Goal: Task Accomplishment & Management: Manage account settings

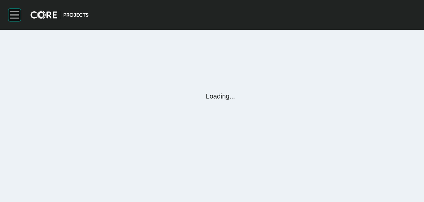
click at [17, 16] on rect at bounding box center [14, 15] width 13 height 13
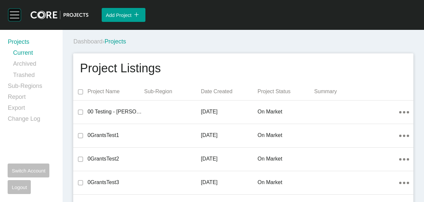
click at [17, 16] on rect at bounding box center [14, 15] width 13 height 13
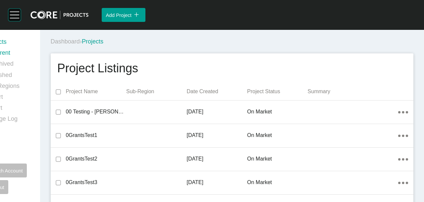
click at [17, 16] on rect at bounding box center [14, 15] width 13 height 13
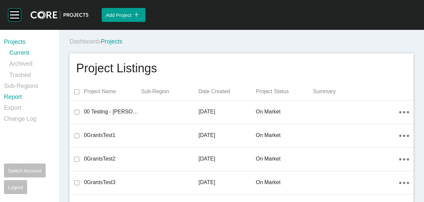
click at [13, 98] on link "Report" at bounding box center [27, 98] width 47 height 11
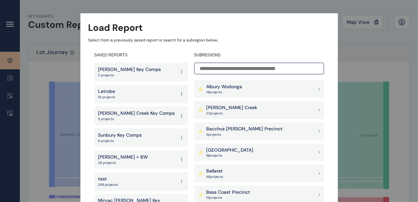
click at [241, 69] on input at bounding box center [259, 69] width 130 height 12
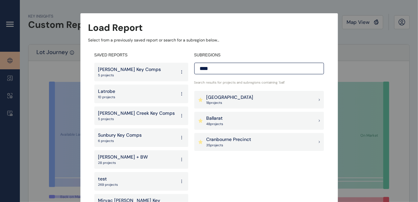
type input "****"
click at [257, 119] on div "Ballarat 48 project s" at bounding box center [259, 121] width 130 height 18
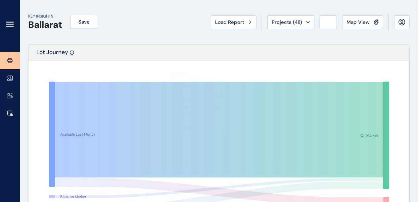
click at [10, 23] on icon at bounding box center [10, 24] width 8 height 8
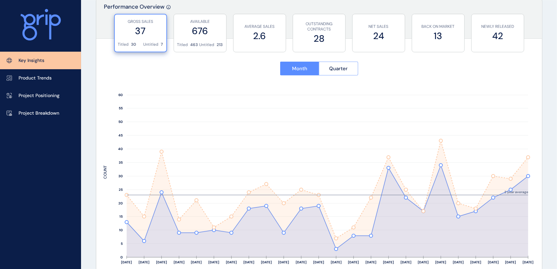
scroll to position [264, 0]
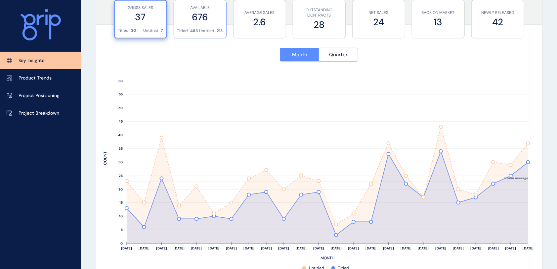
click at [217, 24] on div "AVAILABLE 676" at bounding box center [200, 14] width 46 height 28
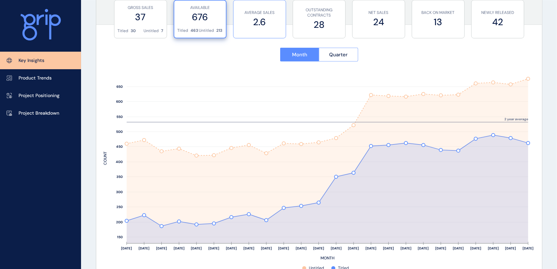
click at [254, 20] on label "2.6" at bounding box center [260, 22] width 46 height 13
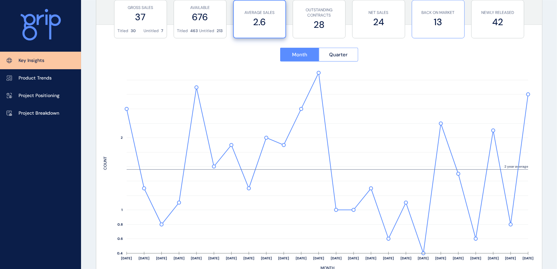
click at [423, 25] on label "13" at bounding box center [439, 22] width 46 height 13
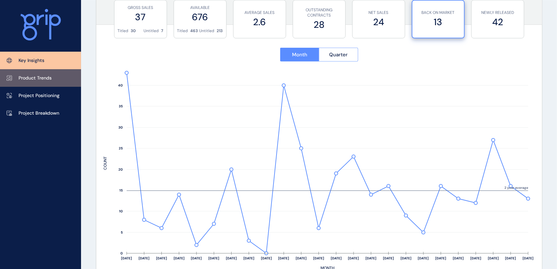
click at [51, 72] on link "Product Trends" at bounding box center [40, 78] width 81 height 18
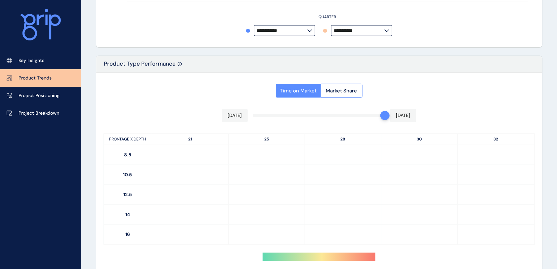
type input "*********"
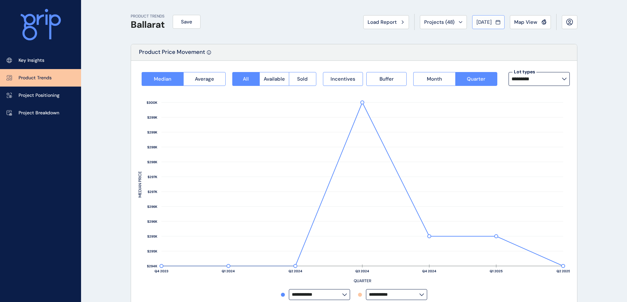
click at [423, 24] on icon at bounding box center [498, 22] width 5 height 7
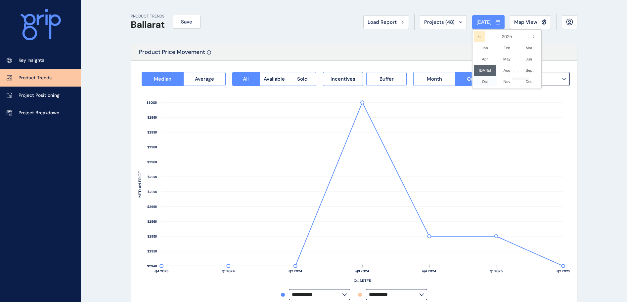
click at [423, 34] on icon "<" at bounding box center [479, 36] width 11 height 11
click at [423, 83] on li "Dec No report is available for this period. New months are usually published 5 …" at bounding box center [529, 81] width 22 height 11
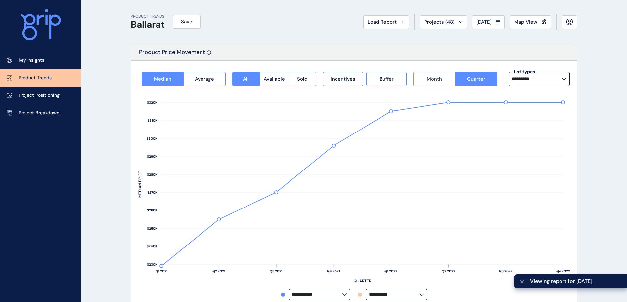
click at [423, 79] on span "Month" at bounding box center [434, 79] width 15 height 7
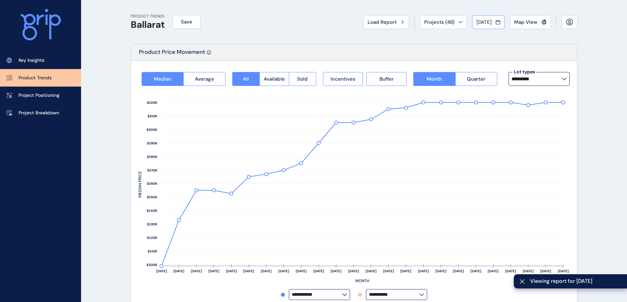
click at [423, 20] on span "[DATE]" at bounding box center [483, 22] width 15 height 7
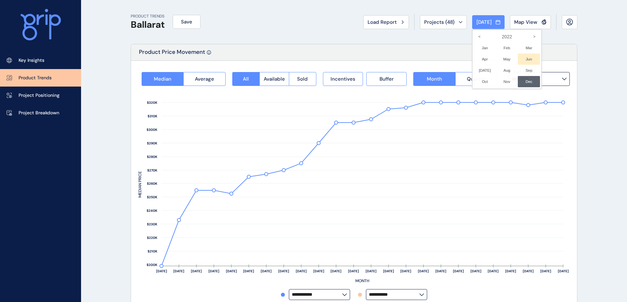
click at [423, 59] on li "Jun No report is available for this period. New months are usually published 5 …" at bounding box center [529, 59] width 22 height 11
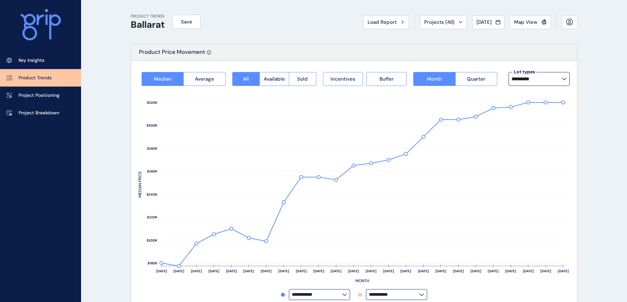
click at [423, 76] on label "*********" at bounding box center [539, 79] width 61 height 14
click at [423, 152] on span "56 lots sold" at bounding box center [527, 150] width 27 height 4
type input "**********"
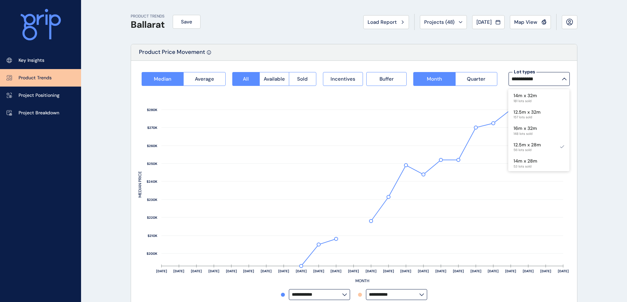
click at [423, 20] on span "[DATE]" at bounding box center [483, 22] width 15 height 7
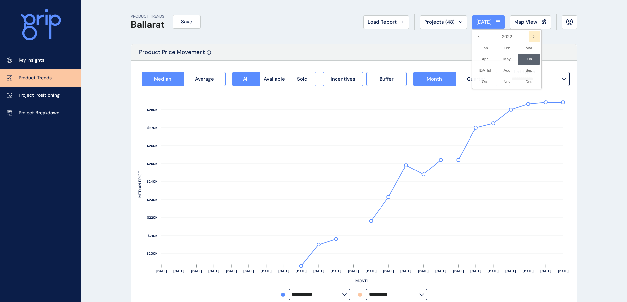
click at [423, 38] on icon ">" at bounding box center [534, 36] width 11 height 11
click at [423, 70] on li "[DATE] No report is available for this period. New months are usually published…" at bounding box center [485, 70] width 22 height 11
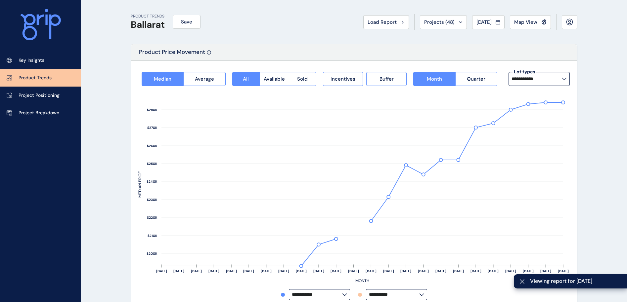
type input "*********"
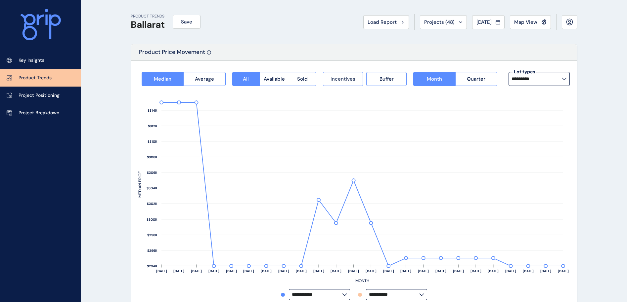
click at [345, 76] on span "Incentives" at bounding box center [343, 79] width 25 height 7
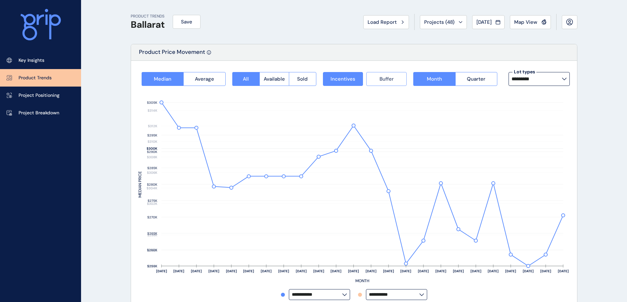
click at [371, 76] on button "Buffer" at bounding box center [386, 79] width 40 height 14
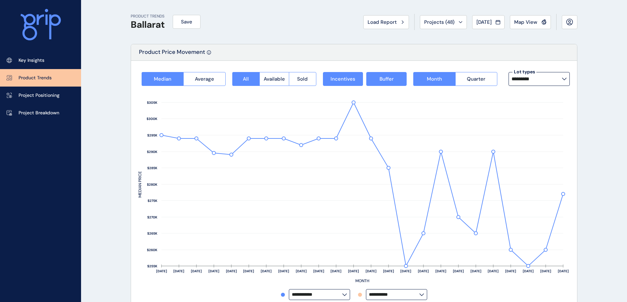
click at [423, 77] on input "*********" at bounding box center [537, 78] width 50 height 5
click at [415, 201] on label "**********" at bounding box center [396, 295] width 61 height 11
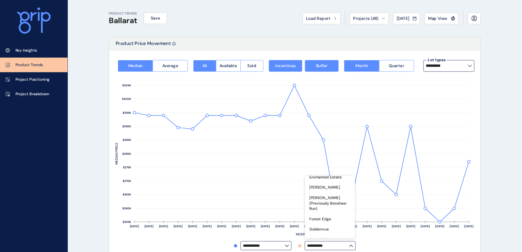
scroll to position [546, 0]
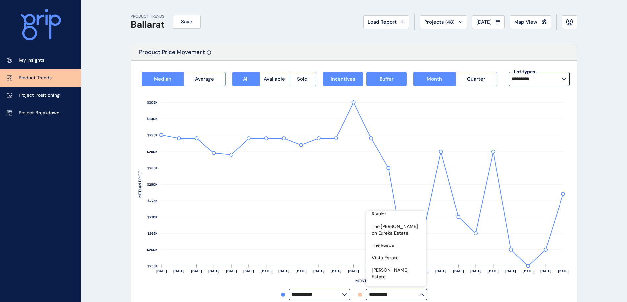
click at [392, 201] on p "[PERSON_NAME]" at bounding box center [390, 302] width 37 height 7
type input "**********"
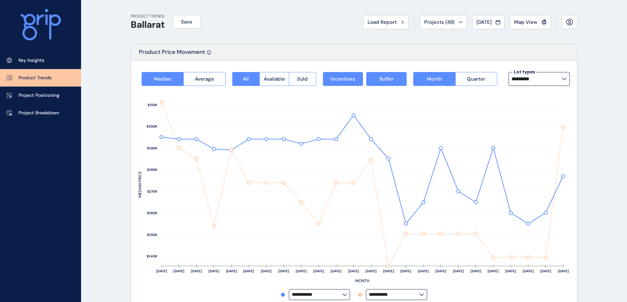
click at [423, 201] on rect at bounding box center [353, 187] width 431 height 203
click at [35, 110] on p "Project Breakdown" at bounding box center [39, 113] width 41 height 7
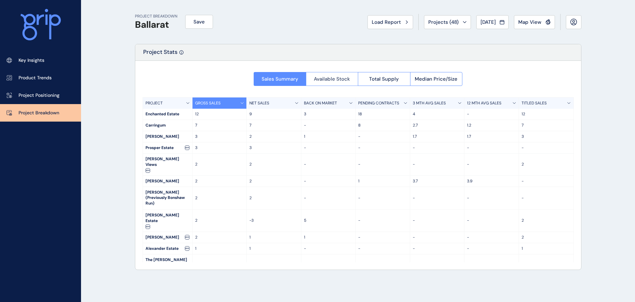
click at [347, 81] on span "Available Stock" at bounding box center [332, 79] width 36 height 7
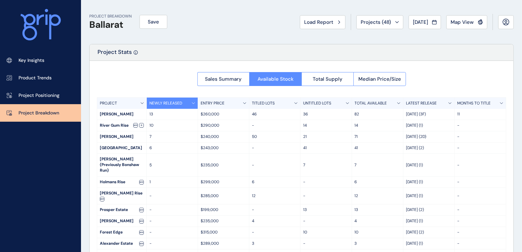
click at [291, 104] on div "TITLED LOTS" at bounding box center [274, 103] width 51 height 11
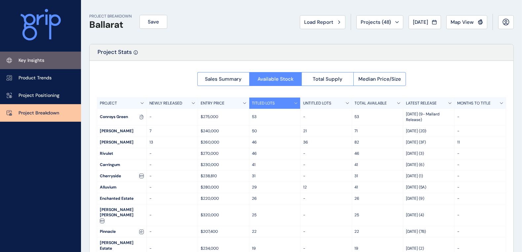
click at [40, 62] on p "Key Insights" at bounding box center [32, 60] width 26 height 7
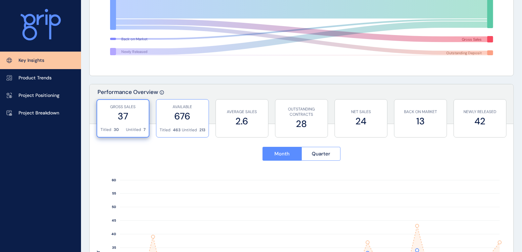
click at [184, 124] on div "AVAILABLE 676" at bounding box center [183, 114] width 46 height 28
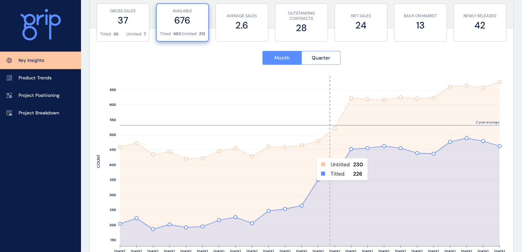
scroll to position [248, 0]
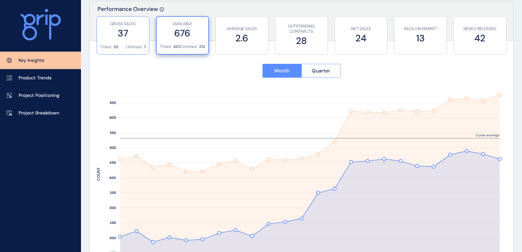
click at [117, 41] on div "GROSS SALES 37" at bounding box center [123, 31] width 46 height 28
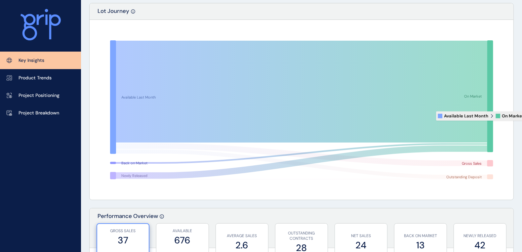
scroll to position [0, 0]
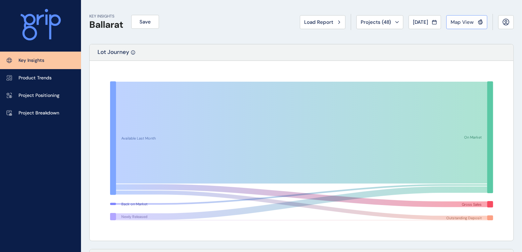
click at [423, 20] on span "Map View" at bounding box center [462, 22] width 23 height 7
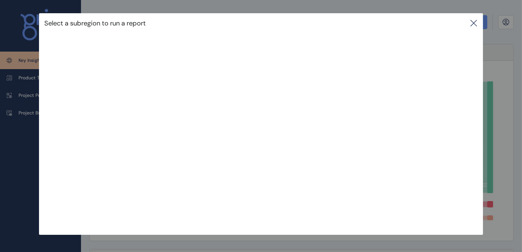
click at [423, 22] on div "Select a subregion to run a report" at bounding box center [261, 23] width 444 height 20
click at [423, 23] on icon at bounding box center [474, 23] width 8 height 8
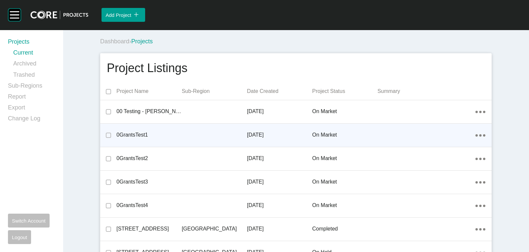
click at [135, 139] on div "0GrantsTest1" at bounding box center [148, 135] width 65 height 21
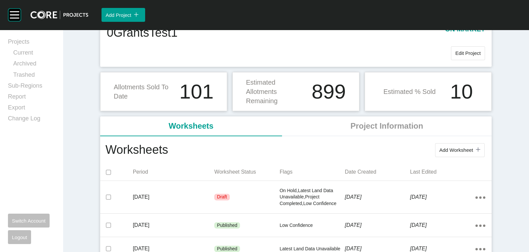
scroll to position [124, 0]
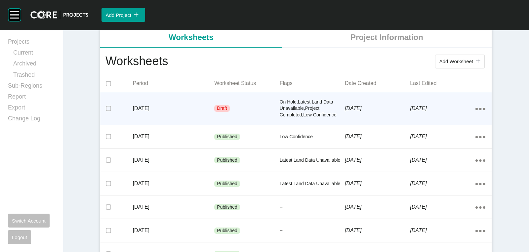
click at [152, 107] on div "June 2023" at bounding box center [174, 108] width 82 height 21
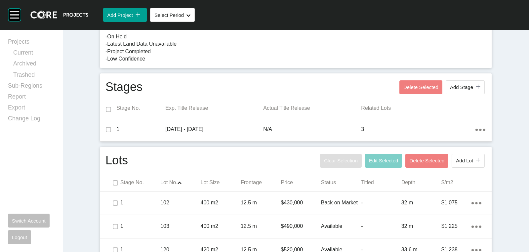
scroll to position [243, 0]
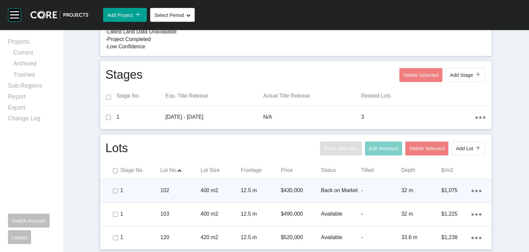
click at [237, 192] on p "400 m2" at bounding box center [221, 190] width 40 height 7
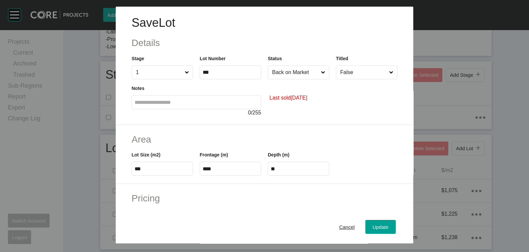
drag, startPoint x: 311, startPoint y: 96, endPoint x: 269, endPoint y: 102, distance: 43.0
click at [269, 102] on div "Last sold May 2023" at bounding box center [333, 97] width 130 height 37
click at [270, 100] on small "Last sold May 2023" at bounding box center [289, 97] width 38 height 7
click at [308, 73] on input "Back on Market" at bounding box center [295, 72] width 49 height 13
click at [376, 224] on span "Update" at bounding box center [381, 227] width 16 height 6
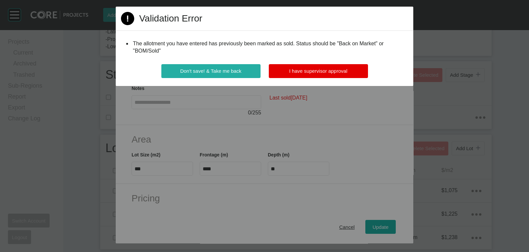
click at [219, 73] on span "Don't save! & Take me back" at bounding box center [210, 71] width 61 height 6
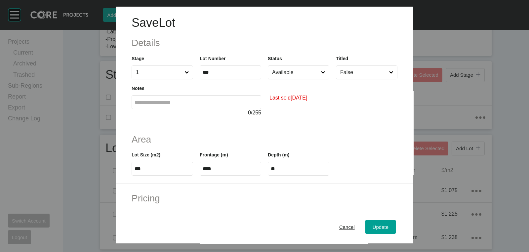
click at [304, 72] on input "Available" at bounding box center [295, 72] width 49 height 13
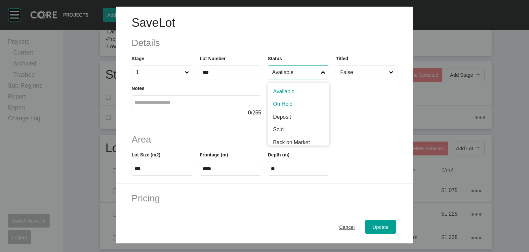
scroll to position [31, 0]
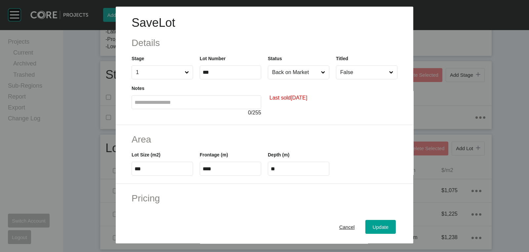
click at [292, 110] on div "Last sold May 2023" at bounding box center [333, 97] width 130 height 37
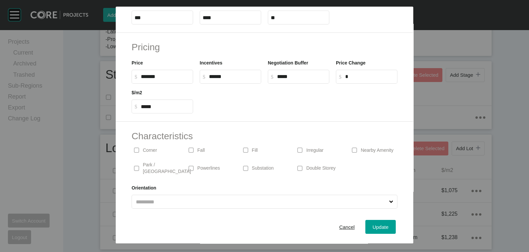
scroll to position [152, 0]
click at [233, 75] on input "*****" at bounding box center [233, 76] width 49 height 6
drag, startPoint x: 233, startPoint y: 75, endPoint x: 197, endPoint y: 75, distance: 36.1
click at [197, 75] on div "Incentives $ Created with Sketch. $ *****" at bounding box center [231, 68] width 68 height 30
click at [244, 79] on label "$ Created with Sketch. $ ******" at bounding box center [231, 76] width 62 height 14
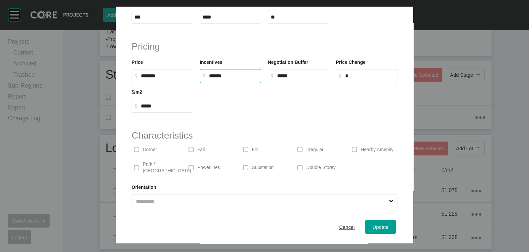
click at [244, 79] on input "******" at bounding box center [233, 76] width 49 height 6
type input "******"
click at [238, 105] on div at bounding box center [299, 98] width 204 height 30
click at [139, 150] on label at bounding box center [136, 149] width 5 height 5
click at [297, 152] on label at bounding box center [299, 149] width 5 height 5
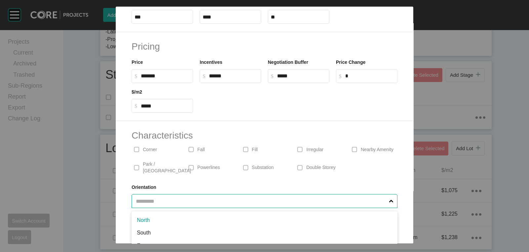
click at [237, 197] on input "text" at bounding box center [261, 201] width 253 height 13
